Goal: Check status: Check status

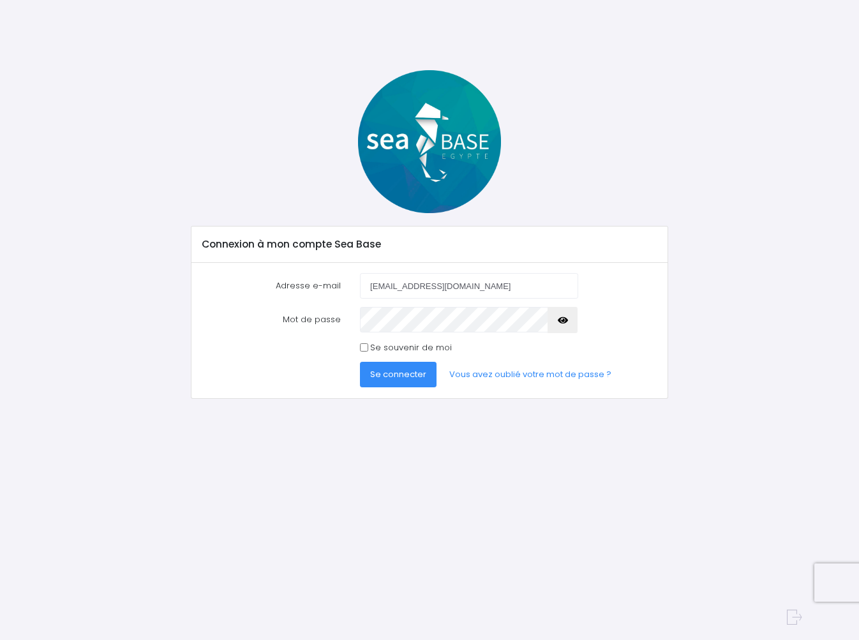
type input "francoise.zafrilla@hotmail.fr"
click at [397, 374] on button "Se connecter" at bounding box center [398, 375] width 77 height 26
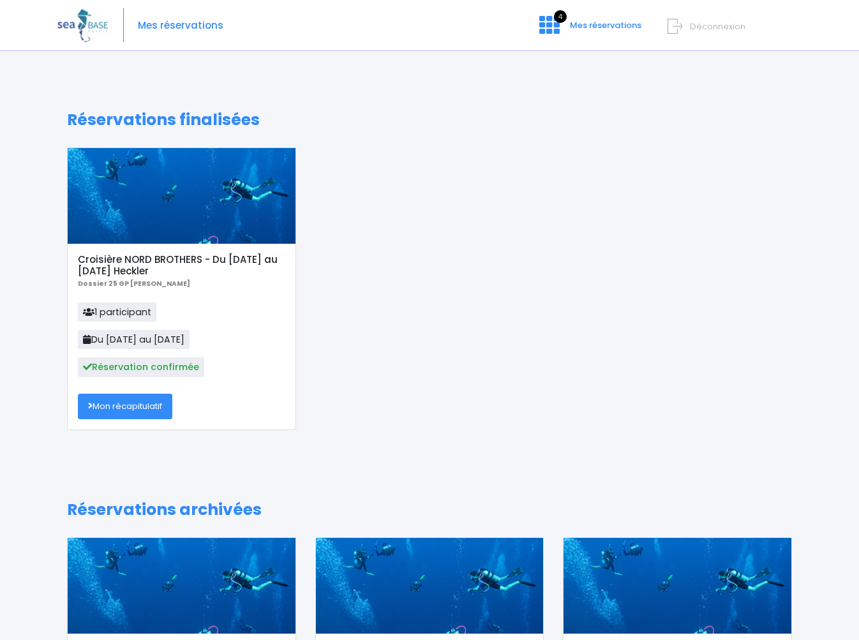
click at [124, 406] on link "Mon récapitulatif" at bounding box center [125, 407] width 94 height 26
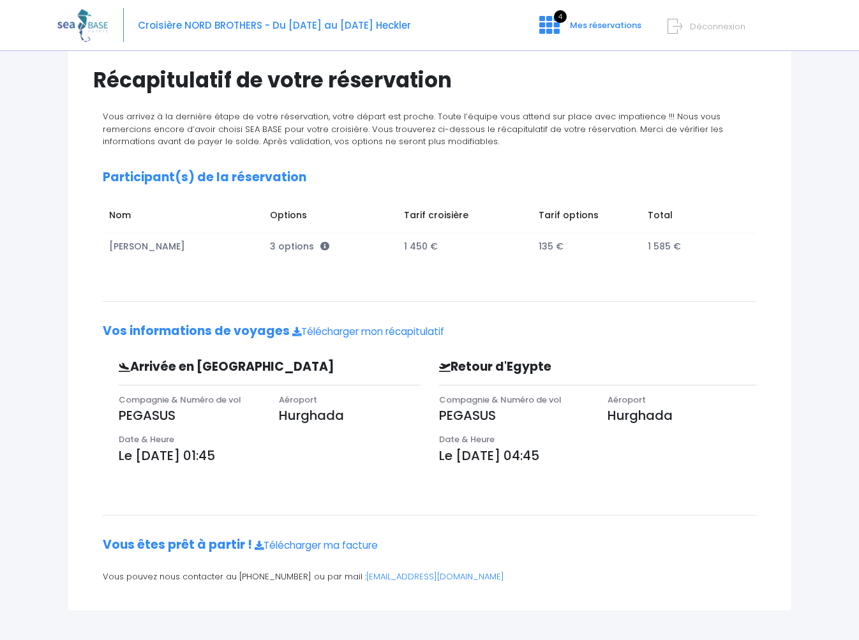
scroll to position [93, 0]
click at [346, 331] on link "Télécharger mon récapitulatif" at bounding box center [368, 331] width 152 height 13
click at [300, 542] on link "Télécharger ma facture" at bounding box center [316, 545] width 123 height 13
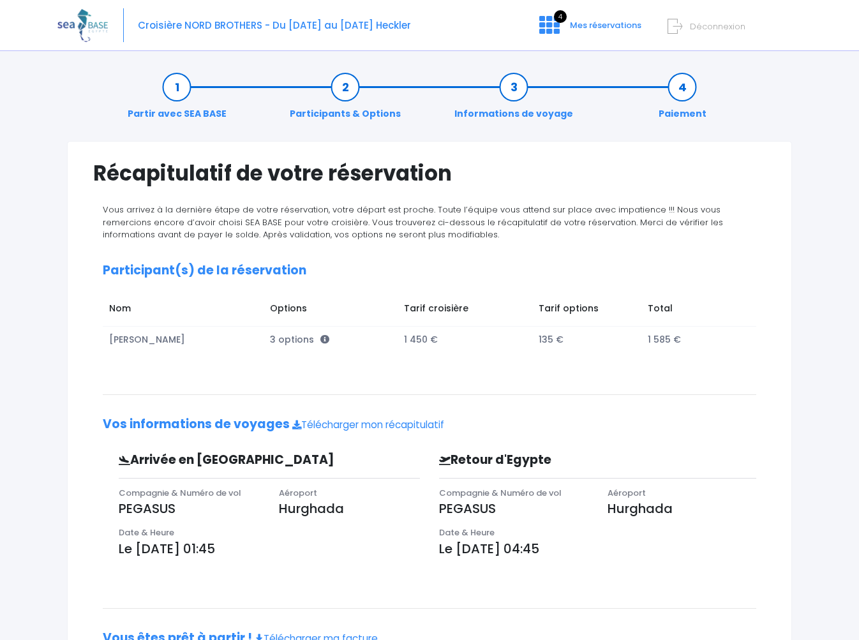
scroll to position [0, 0]
click at [585, 25] on span "Mes réservations" at bounding box center [605, 25] width 71 height 12
